Goal: Feedback & Contribution: Leave review/rating

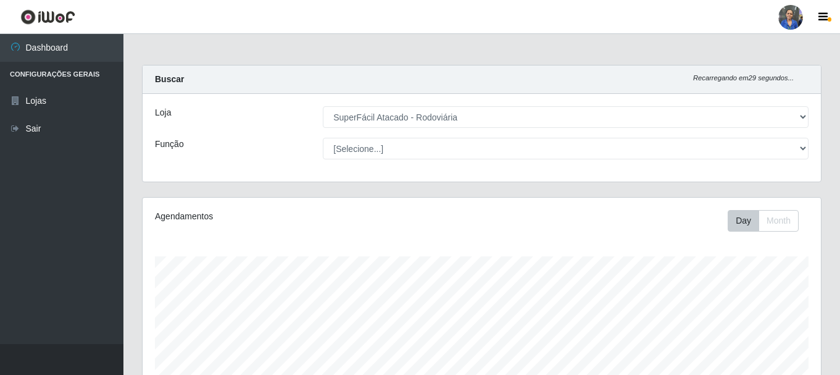
select select "400"
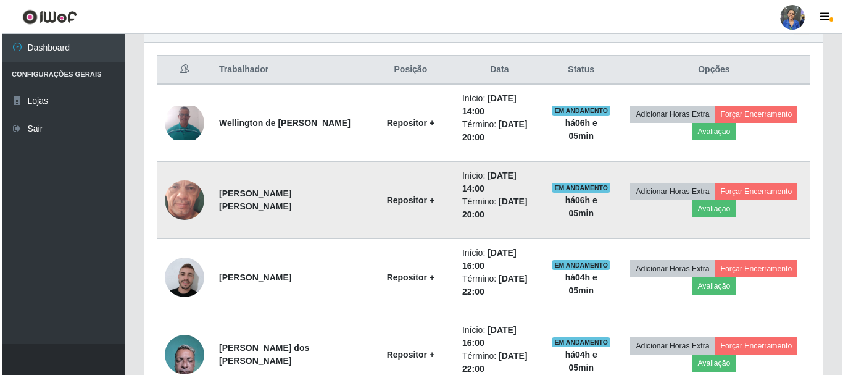
scroll to position [472, 0]
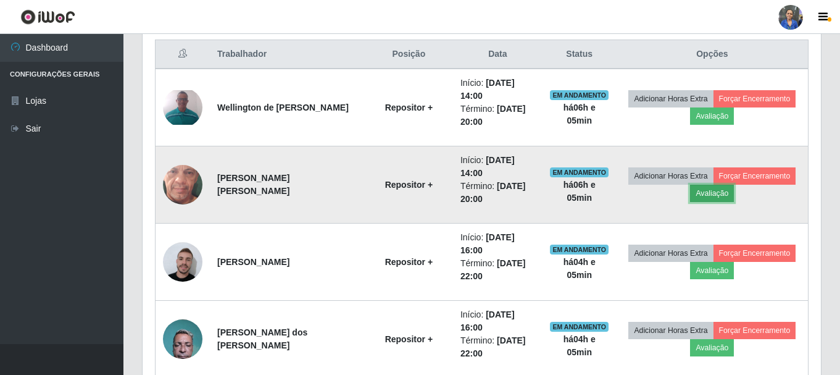
click at [719, 193] on button "Avaliação" at bounding box center [712, 192] width 44 height 17
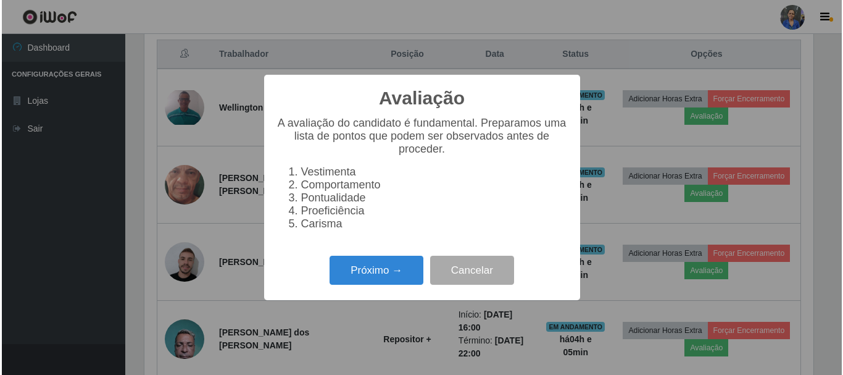
scroll to position [256, 672]
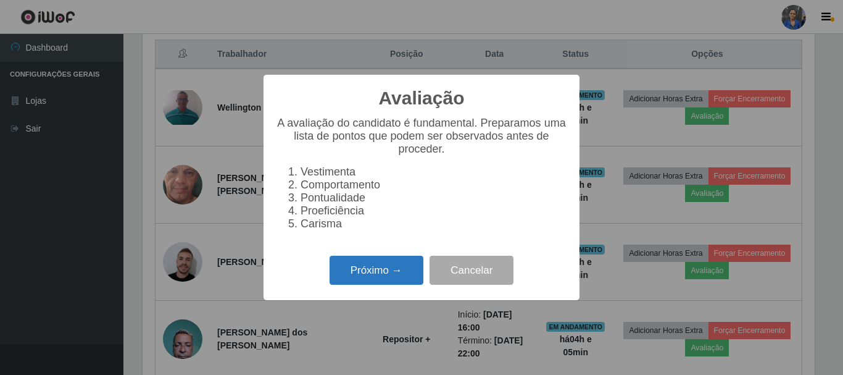
click at [368, 271] on button "Próximo →" at bounding box center [376, 269] width 94 height 29
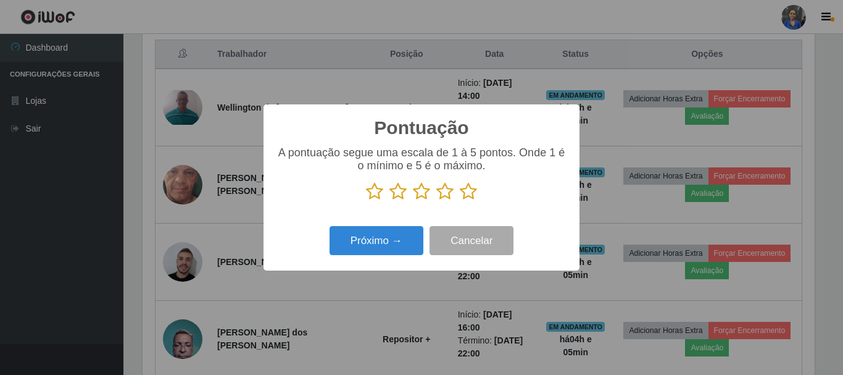
click at [465, 188] on icon at bounding box center [468, 191] width 17 height 19
click at [460, 201] on input "radio" at bounding box center [460, 201] width 0 height 0
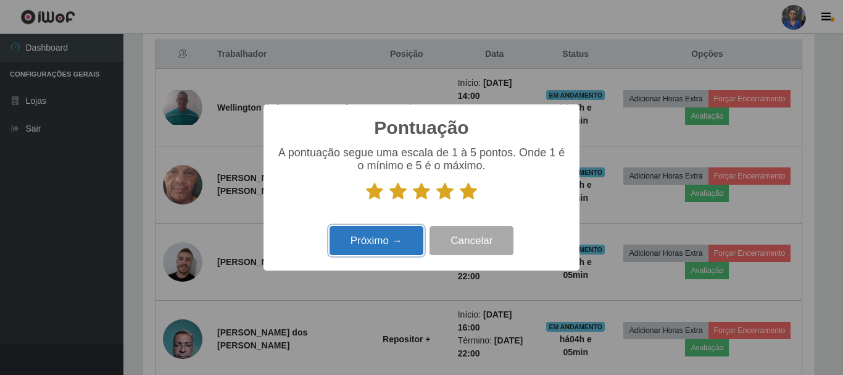
click at [389, 251] on button "Próximo →" at bounding box center [376, 240] width 94 height 29
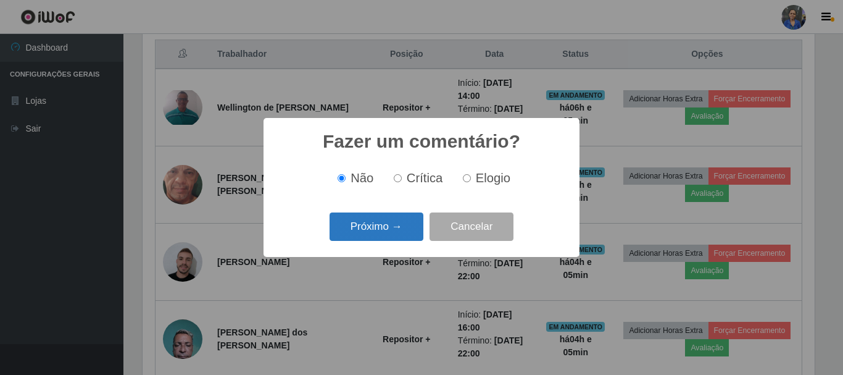
click at [407, 212] on div "Próximo → Cancelar" at bounding box center [421, 226] width 291 height 35
click at [402, 222] on button "Próximo →" at bounding box center [376, 226] width 94 height 29
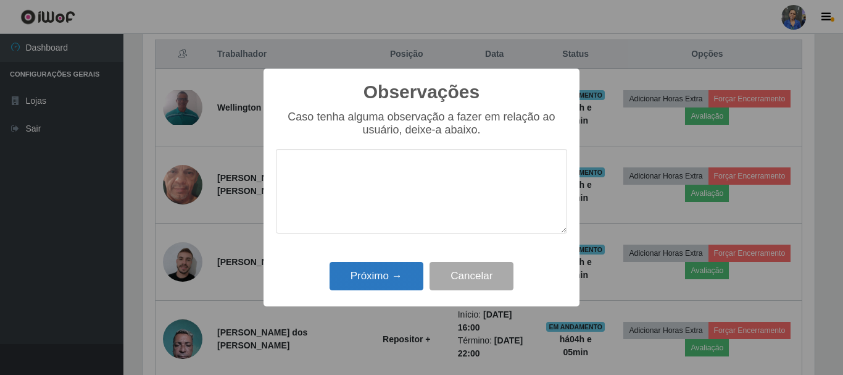
click at [404, 262] on div "Próximo → Cancelar" at bounding box center [421, 275] width 291 height 35
click at [394, 278] on button "Próximo →" at bounding box center [376, 276] width 94 height 29
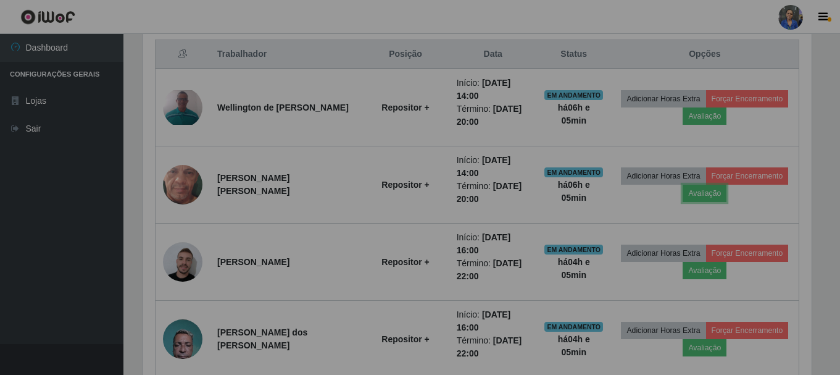
scroll to position [256, 678]
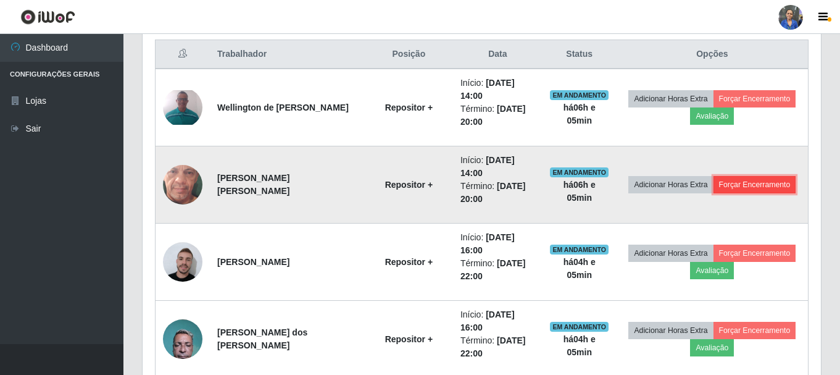
click at [771, 190] on button "Forçar Encerramento" at bounding box center [754, 184] width 83 height 17
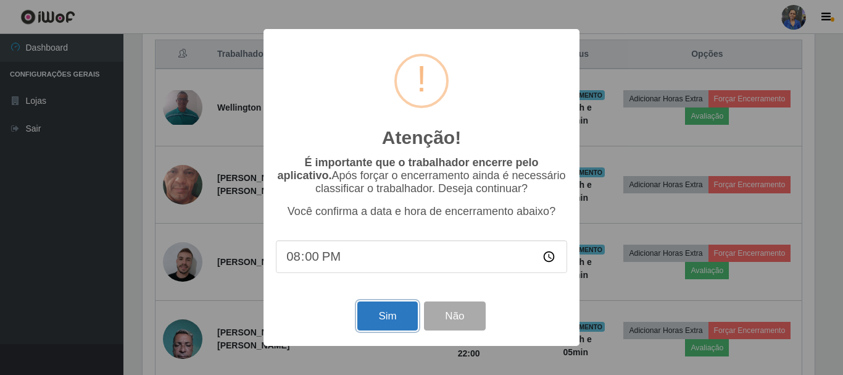
click at [392, 314] on button "Sim" at bounding box center [387, 315] width 60 height 29
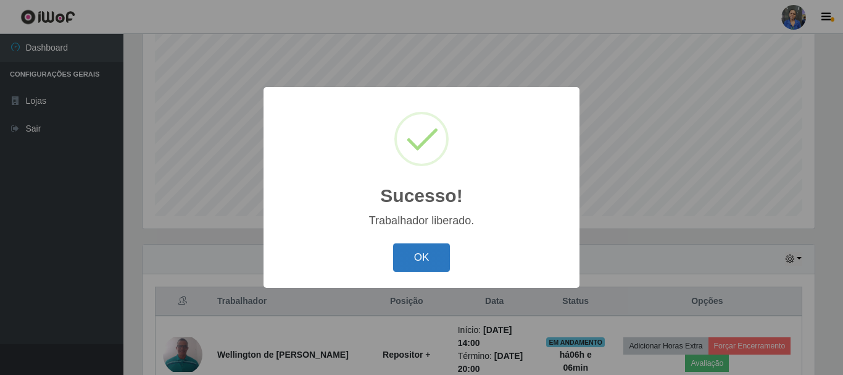
click at [420, 259] on button "OK" at bounding box center [421, 257] width 57 height 29
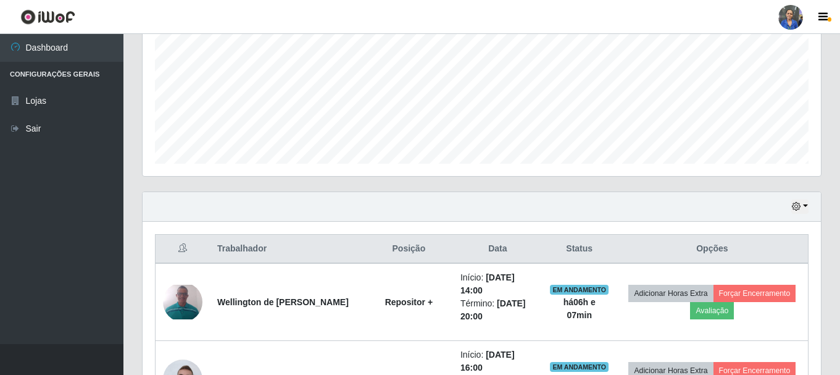
scroll to position [349, 0]
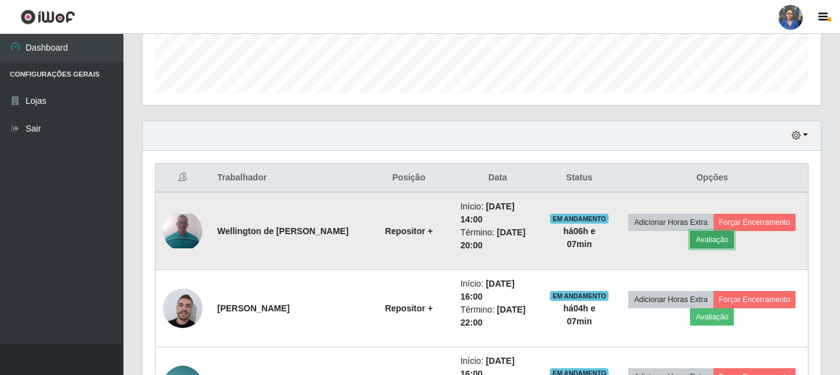
click at [690, 242] on button "Avaliação" at bounding box center [712, 239] width 44 height 17
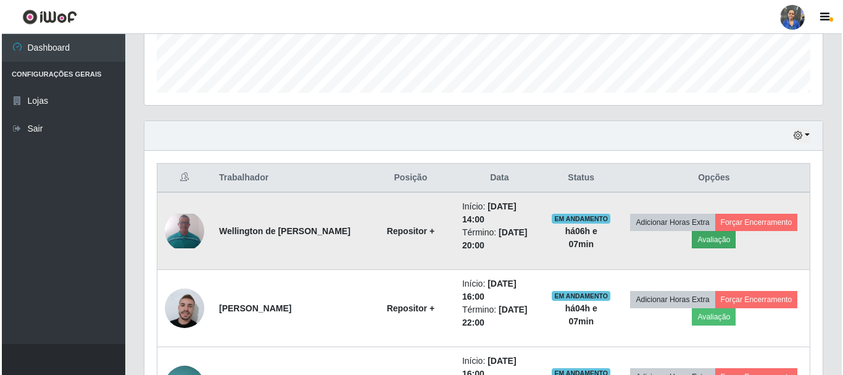
scroll to position [256, 672]
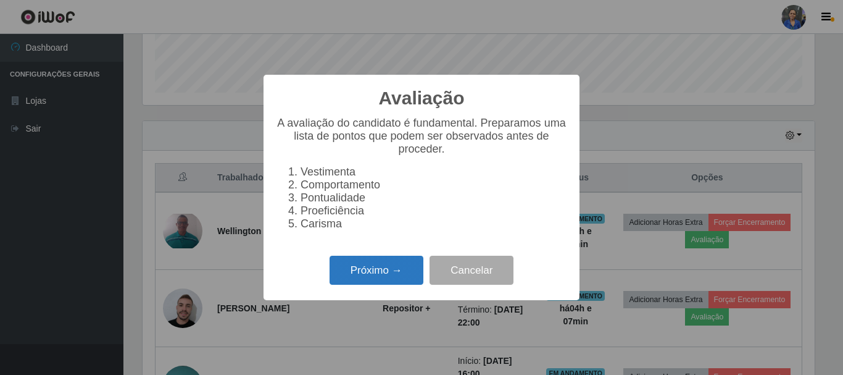
click at [385, 275] on button "Próximo →" at bounding box center [376, 269] width 94 height 29
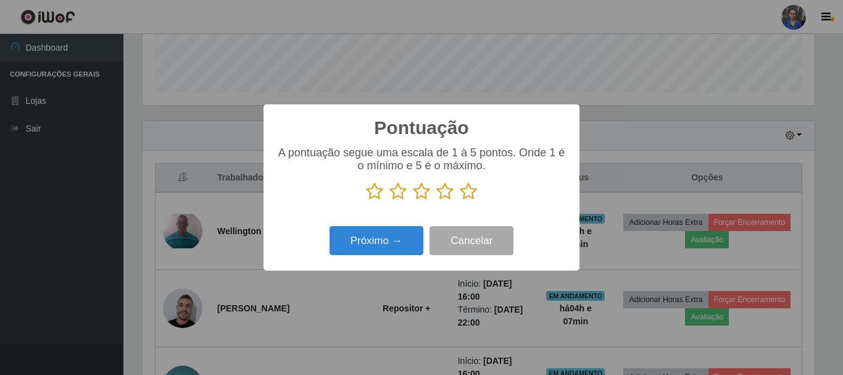
scroll to position [616770, 616354]
click at [463, 199] on icon at bounding box center [468, 191] width 17 height 19
click at [460, 201] on input "radio" at bounding box center [460, 201] width 0 height 0
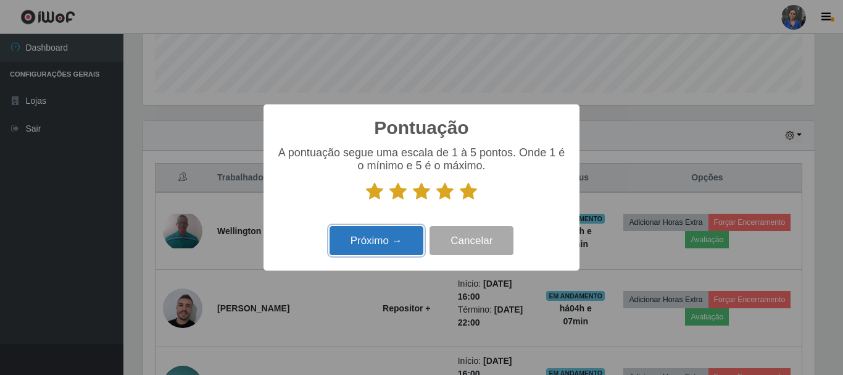
click at [405, 242] on button "Próximo →" at bounding box center [376, 240] width 94 height 29
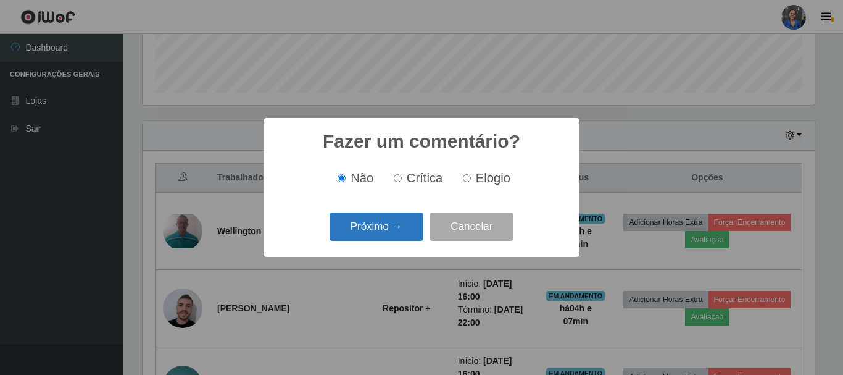
click at [395, 234] on button "Próximo →" at bounding box center [376, 226] width 94 height 29
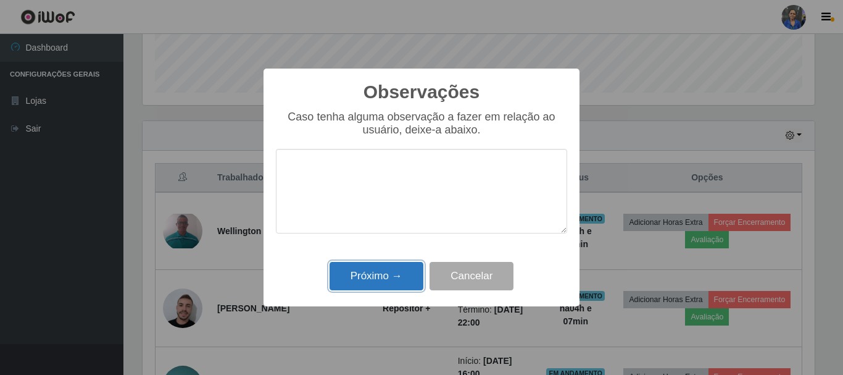
click at [395, 279] on button "Próximo →" at bounding box center [376, 276] width 94 height 29
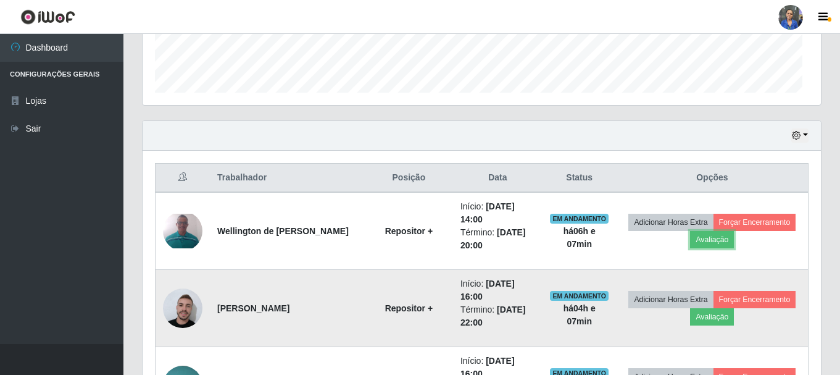
scroll to position [256, 678]
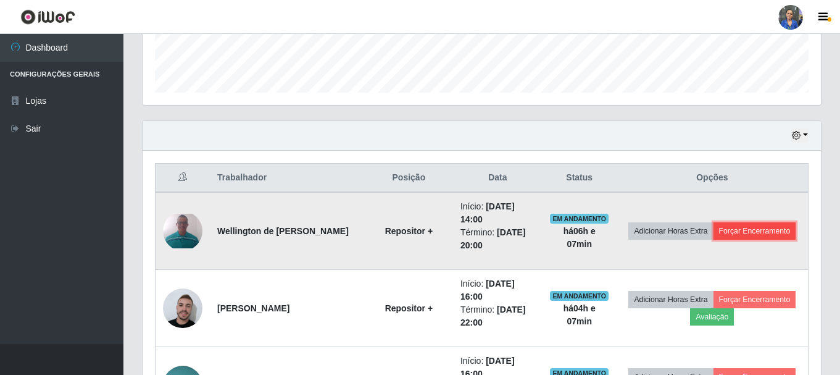
click at [749, 231] on button "Forçar Encerramento" at bounding box center [754, 230] width 83 height 17
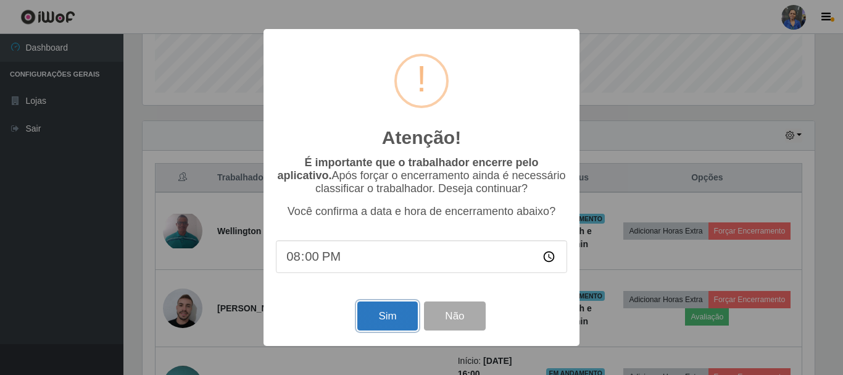
click at [378, 312] on button "Sim" at bounding box center [387, 315] width 60 height 29
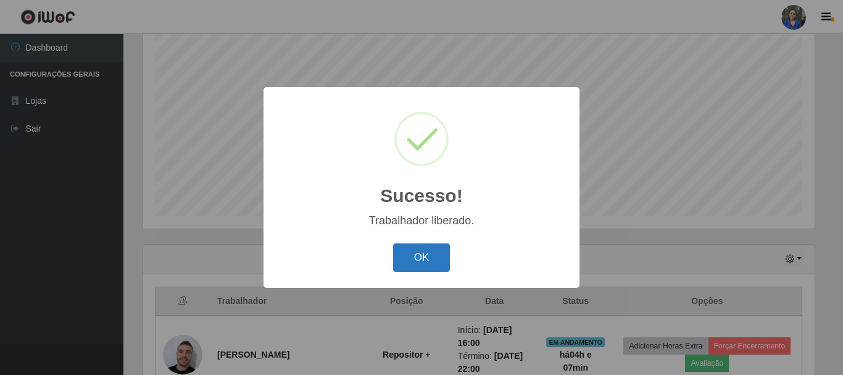
click at [415, 252] on button "OK" at bounding box center [421, 257] width 57 height 29
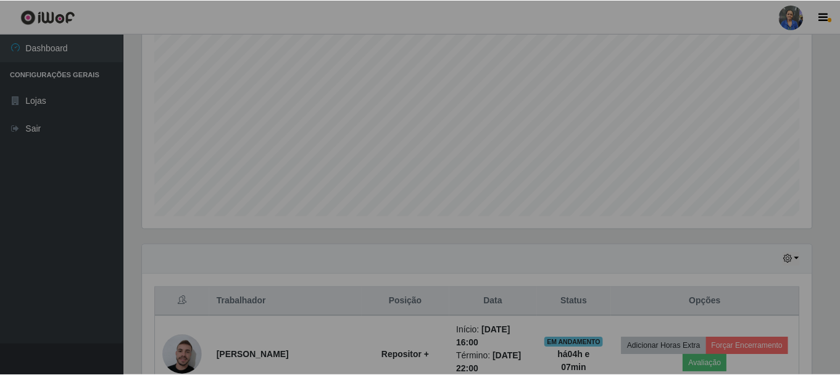
scroll to position [256, 678]
